Goal: Task Accomplishment & Management: Use online tool/utility

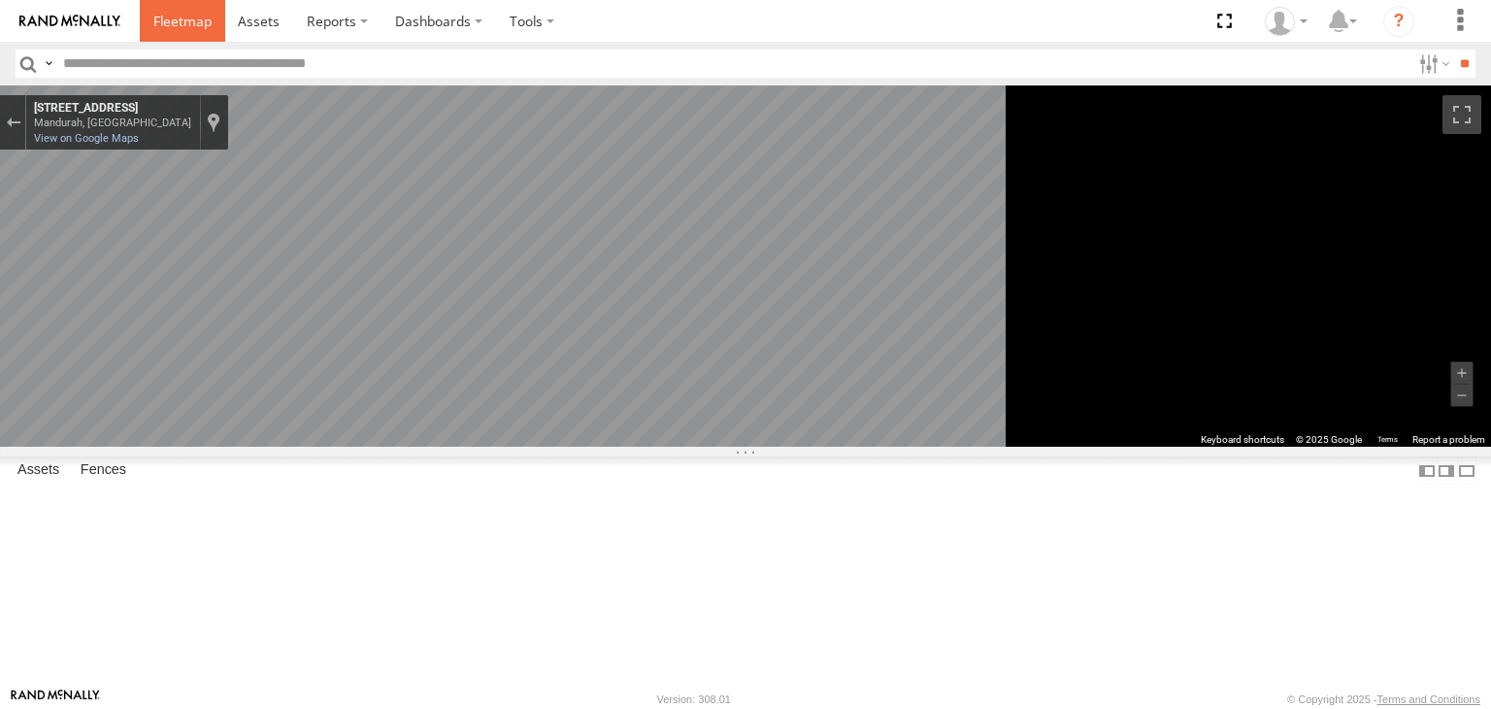
click at [183, 26] on span at bounding box center [182, 21] width 58 height 18
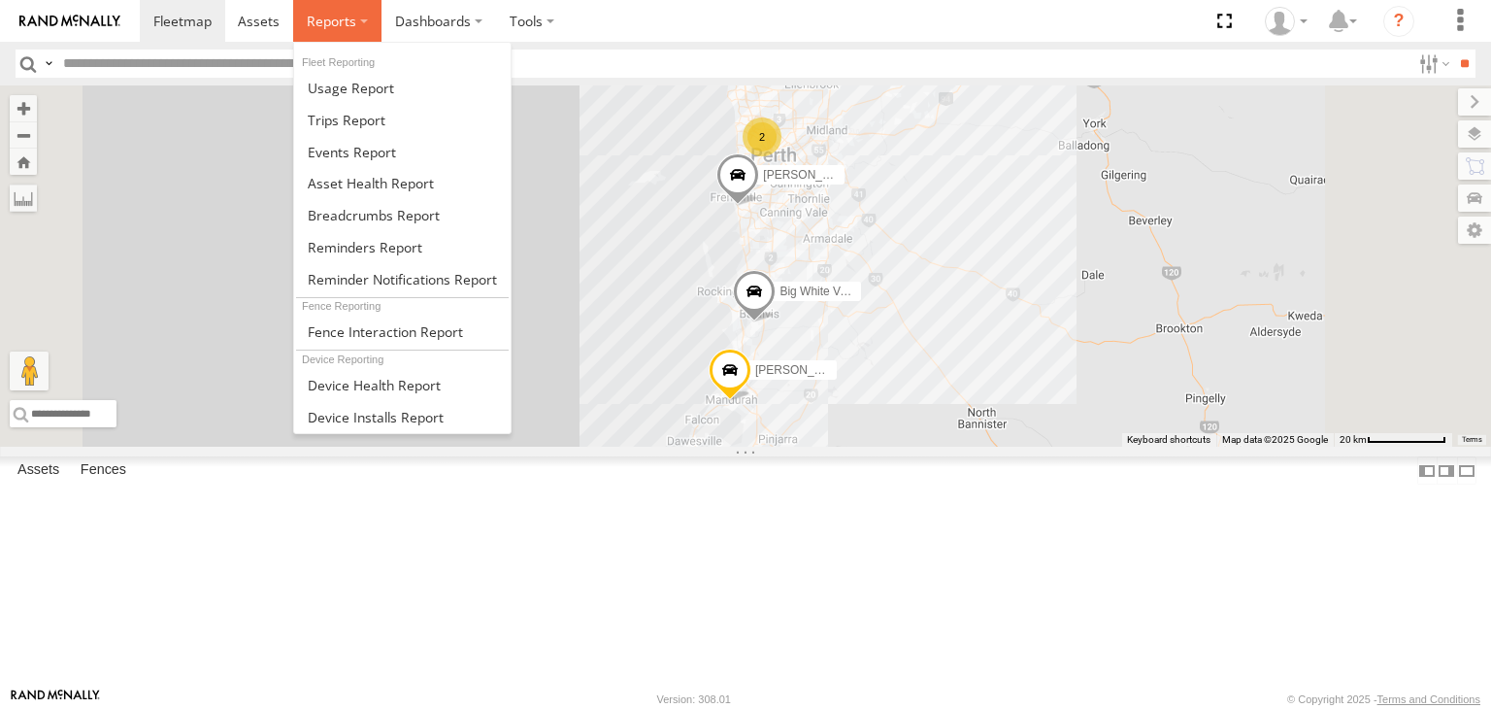
click at [334, 17] on span at bounding box center [332, 21] width 50 height 18
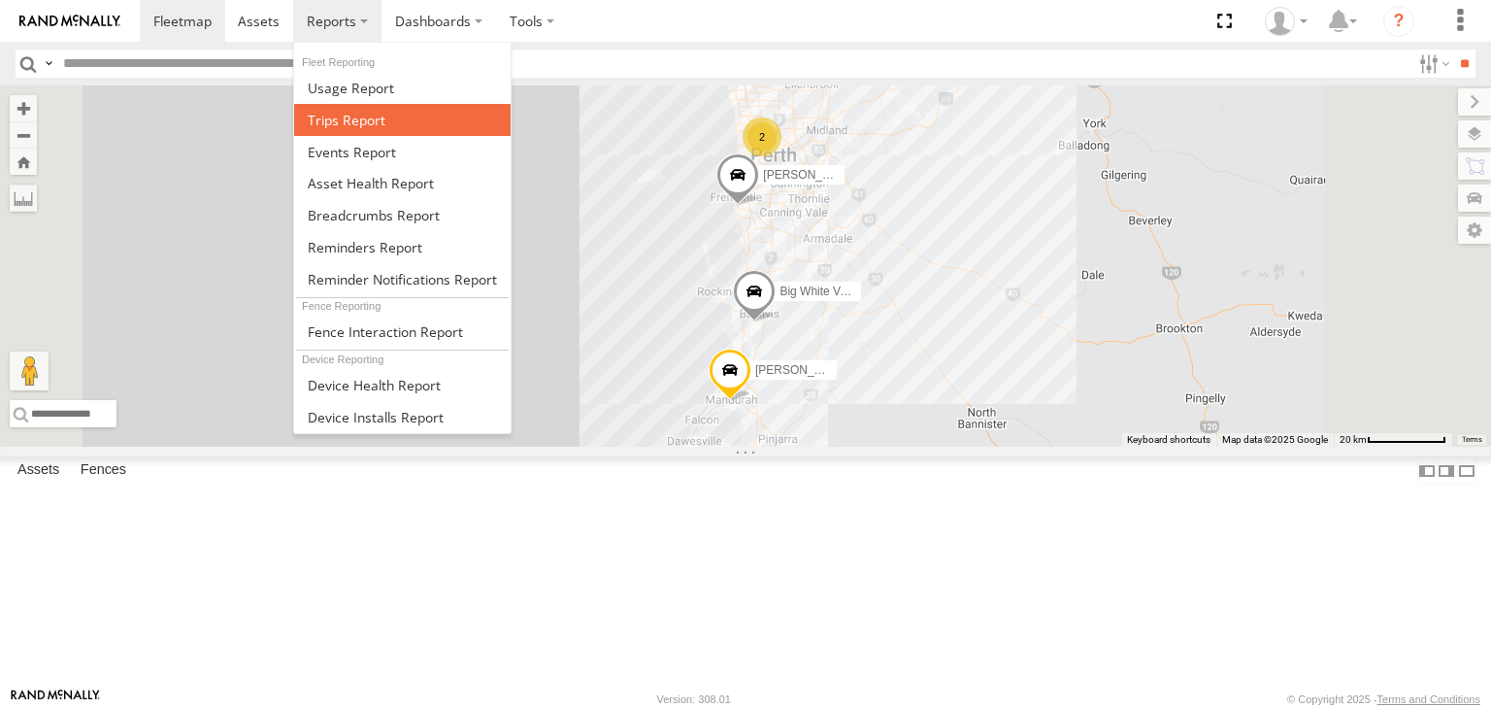
click at [357, 114] on span at bounding box center [347, 120] width 78 height 18
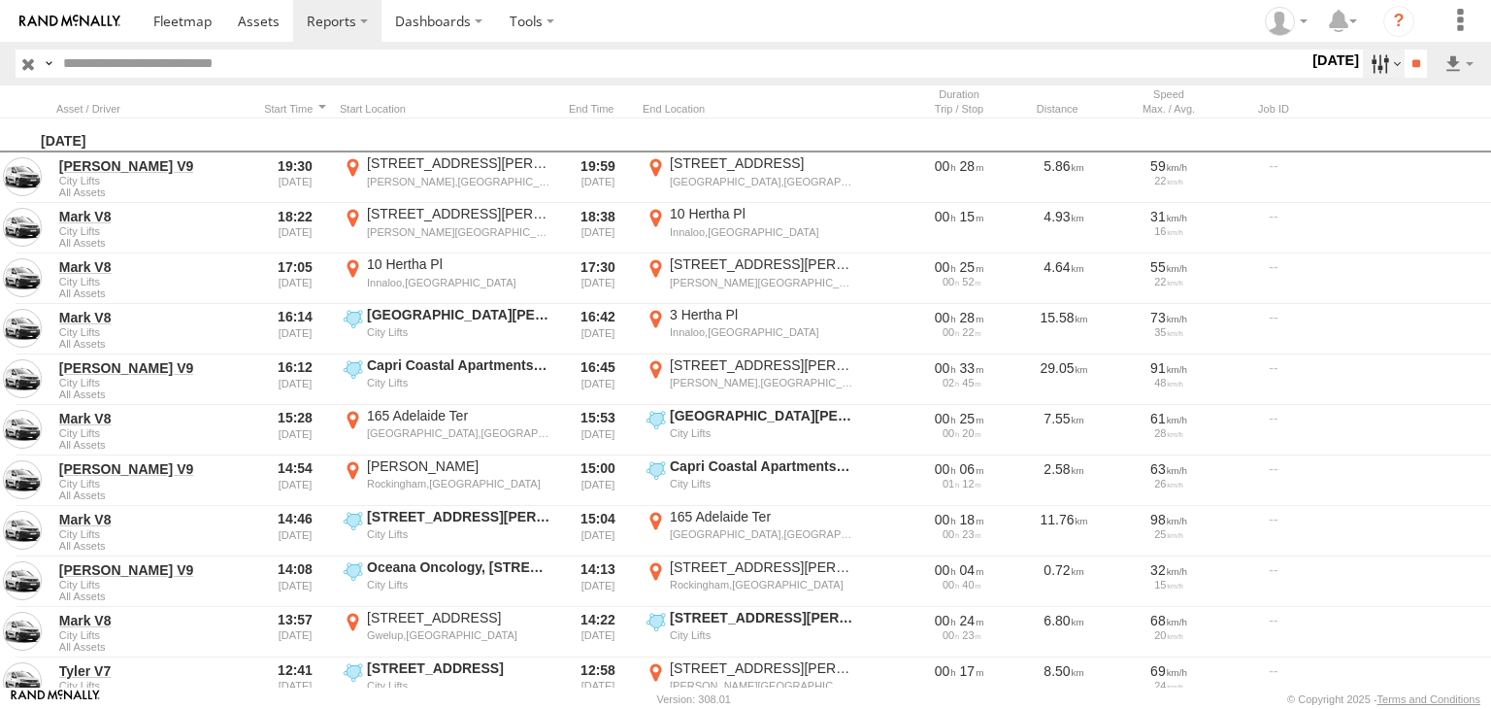
click at [1379, 51] on label at bounding box center [1384, 64] width 42 height 28
click at [0, 0] on label at bounding box center [0, 0] width 0 height 0
click at [1417, 71] on input "**" at bounding box center [1416, 64] width 22 height 28
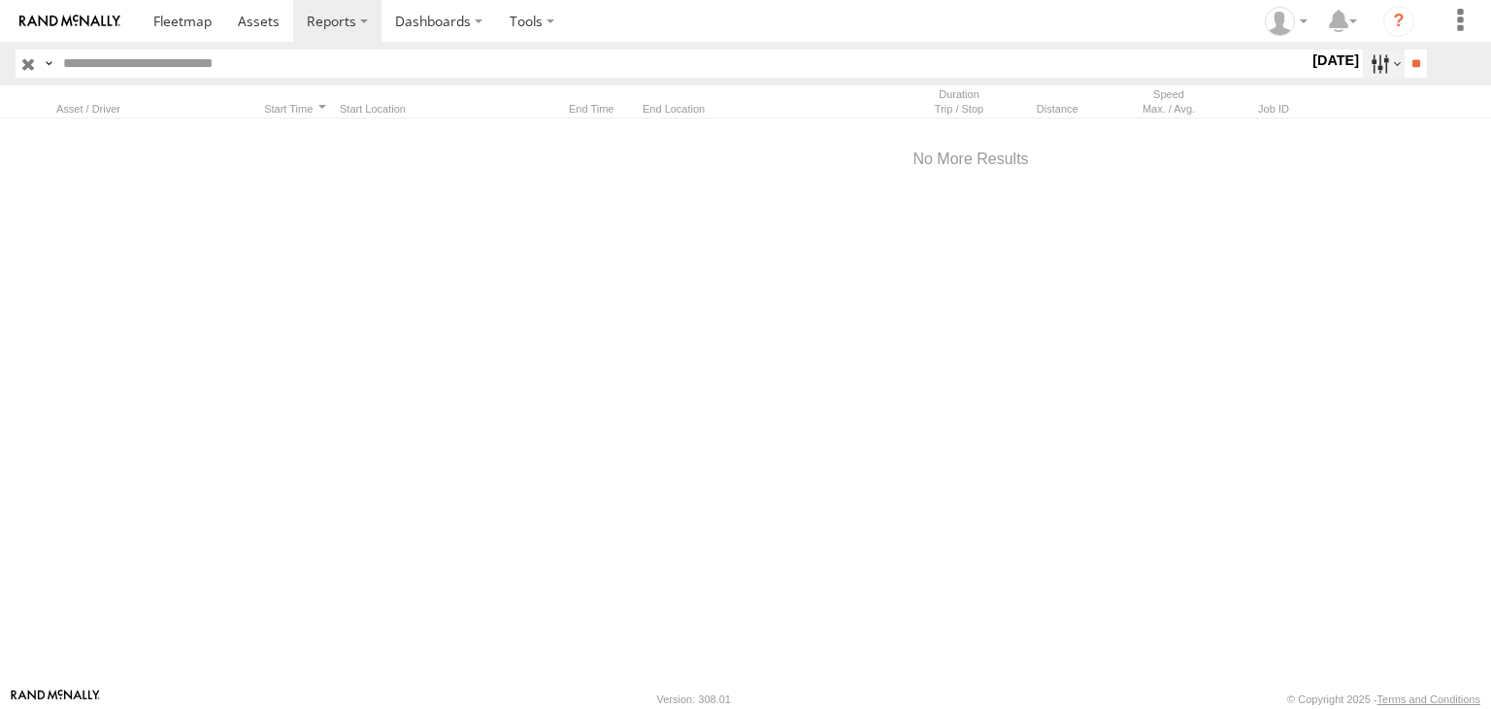
click at [1384, 68] on label at bounding box center [1384, 64] width 42 height 28
click at [0, 0] on label at bounding box center [0, 0] width 0 height 0
click at [1405, 63] on input "**" at bounding box center [1416, 64] width 22 height 28
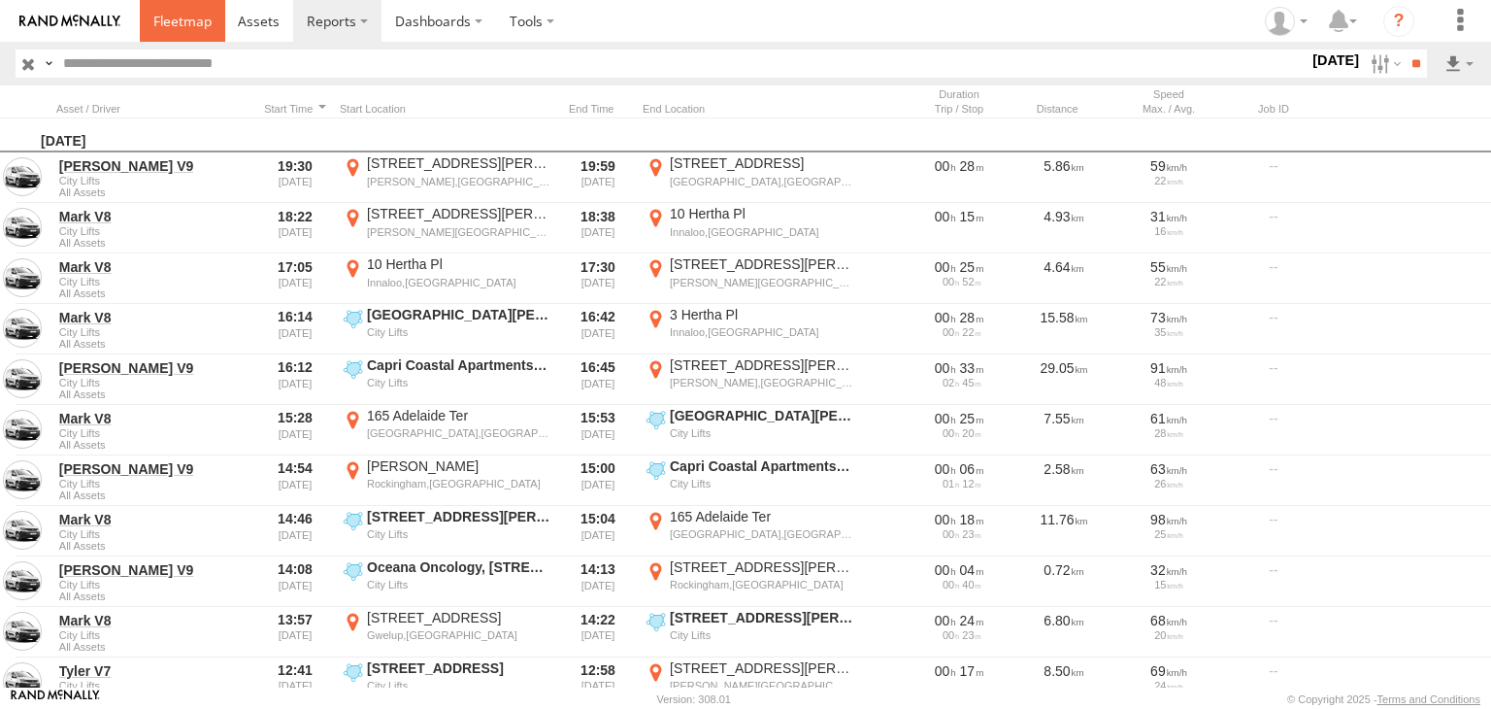
click at [183, 30] on link at bounding box center [182, 21] width 85 height 42
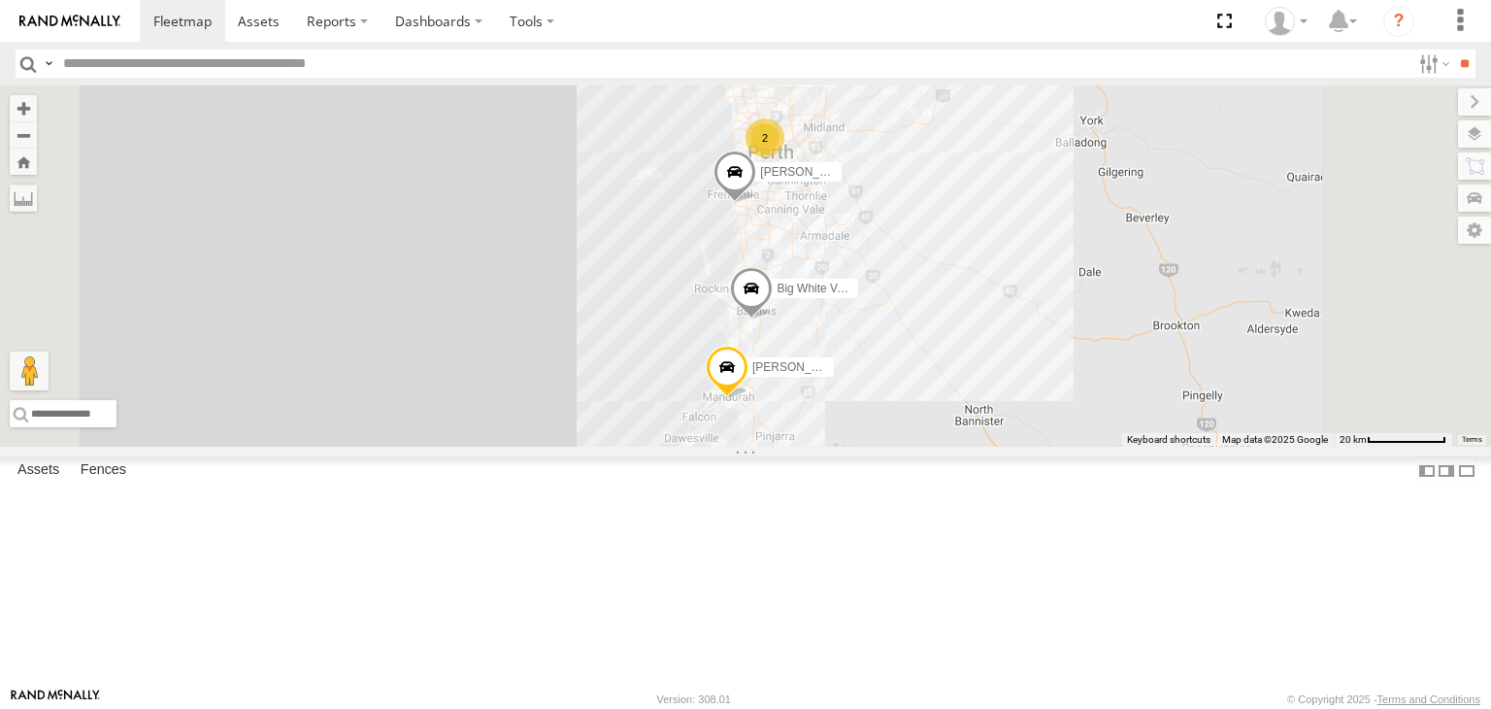
click at [0, 0] on div "All Assets" at bounding box center [0, 0] width 0 height 0
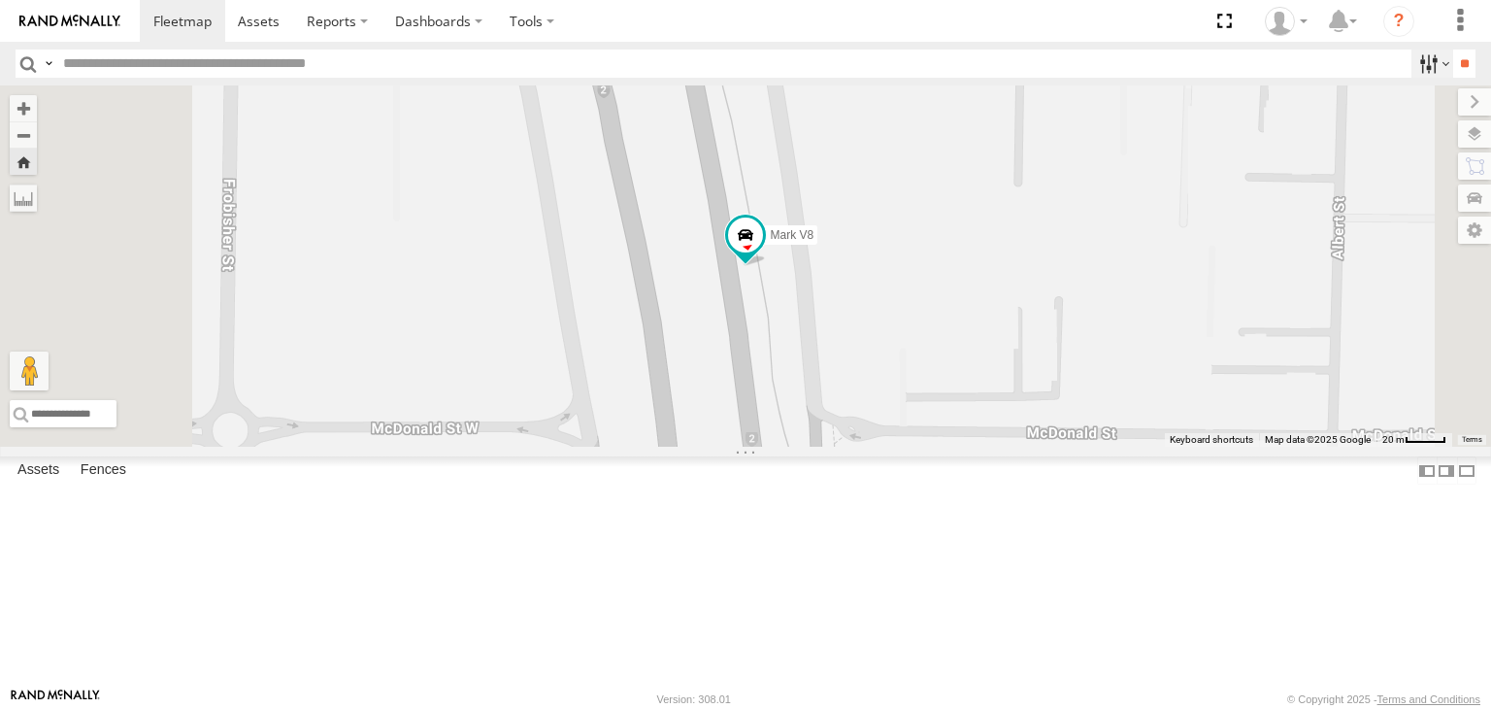
click at [1433, 63] on label at bounding box center [1433, 64] width 42 height 28
click at [1466, 77] on input "**" at bounding box center [1464, 64] width 22 height 28
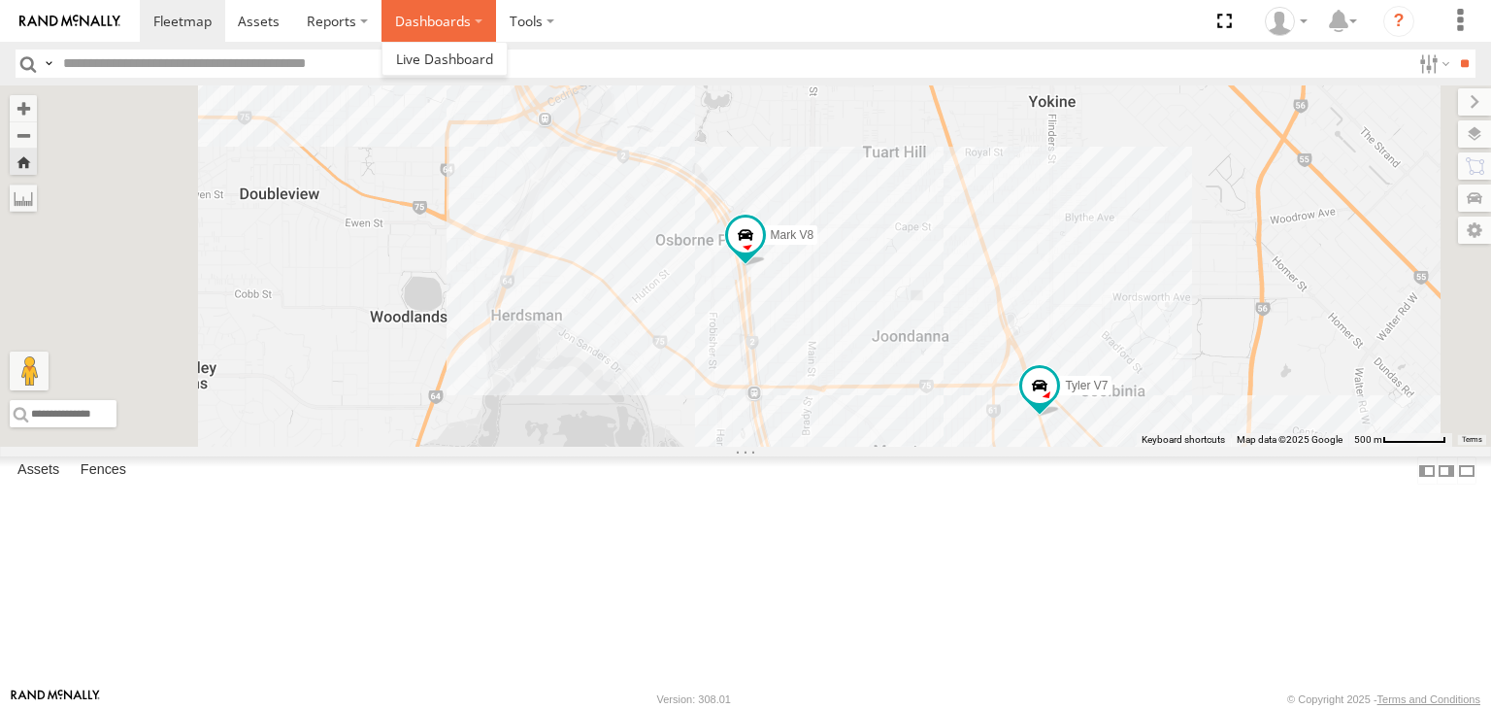
click at [426, 26] on label "Dashboards" at bounding box center [439, 21] width 115 height 42
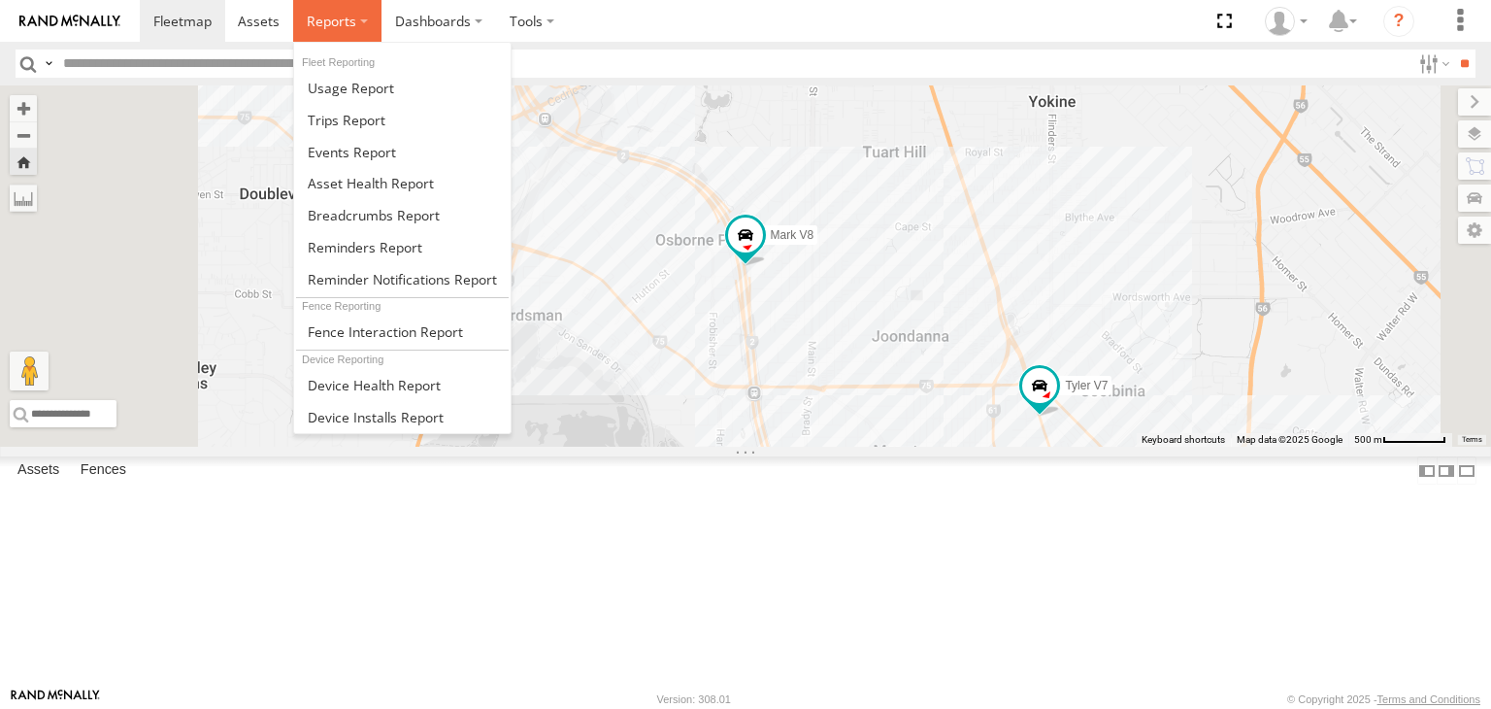
click at [356, 24] on label at bounding box center [337, 21] width 88 height 42
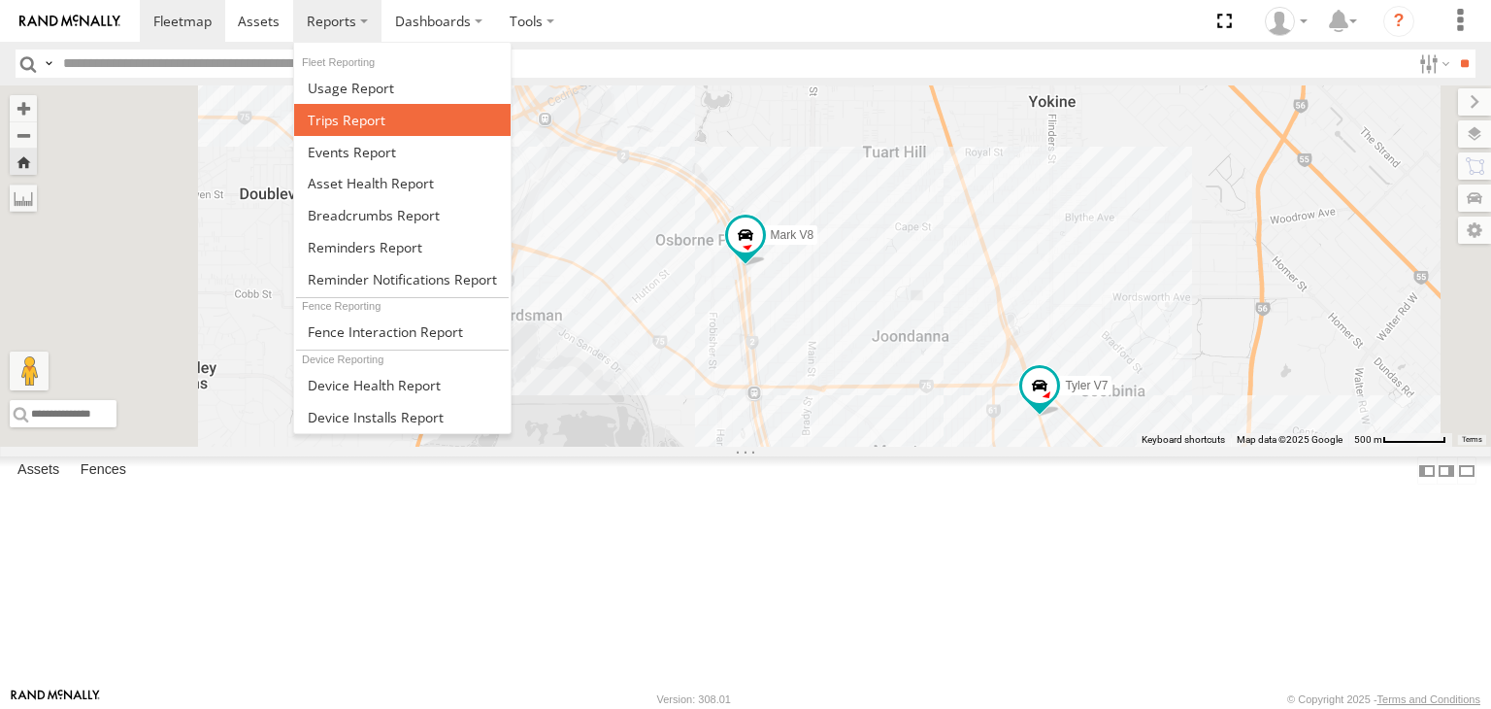
click at [357, 119] on span at bounding box center [347, 120] width 78 height 18
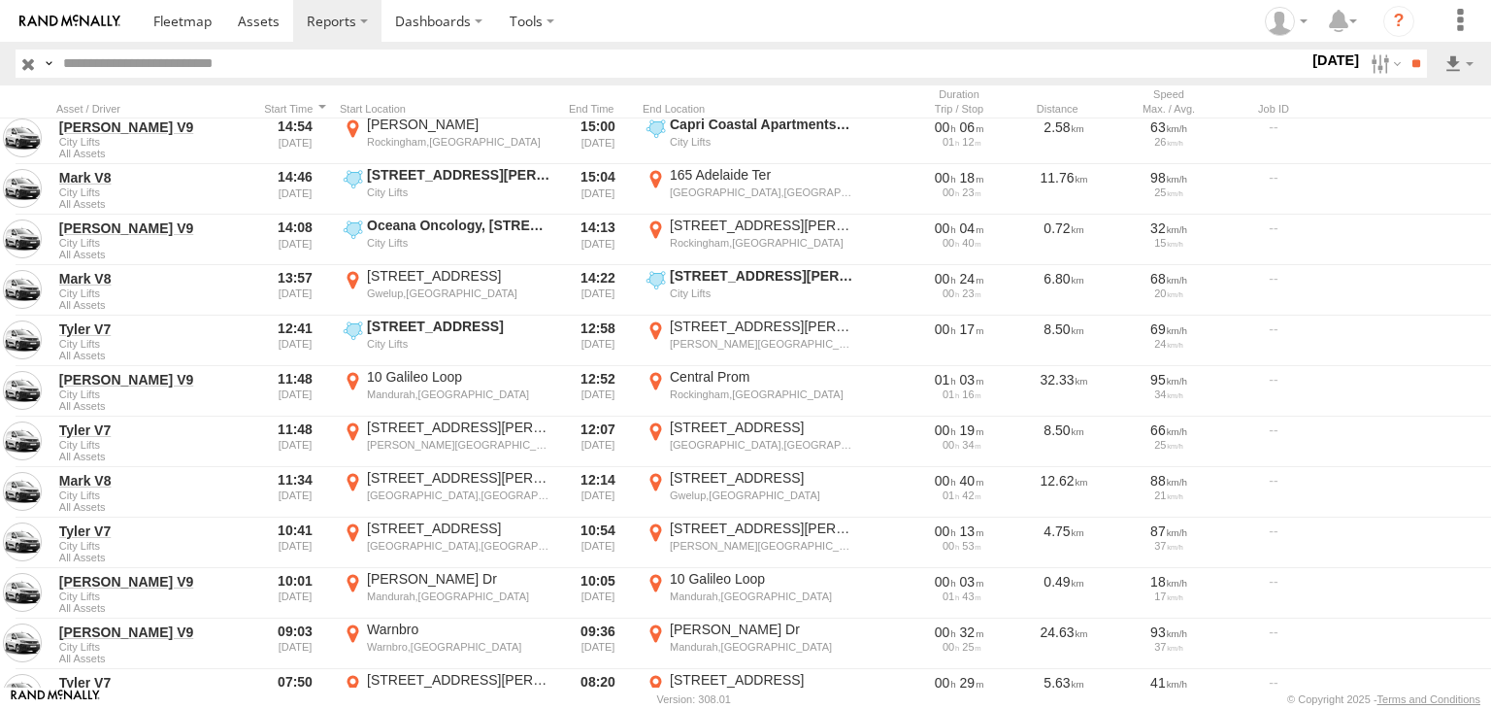
scroll to position [388, 0]
